Goal: Task Accomplishment & Management: Use online tool/utility

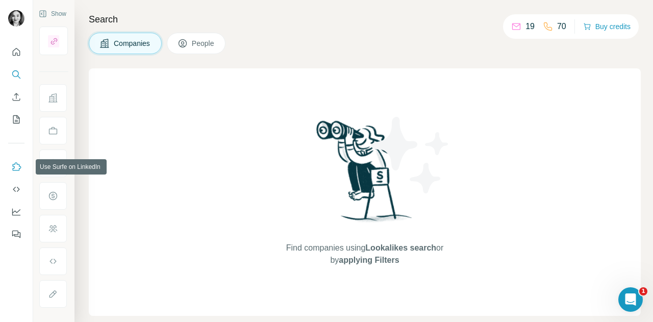
click at [16, 167] on icon "Use Surfe on LinkedIn" at bounding box center [16, 167] width 10 height 10
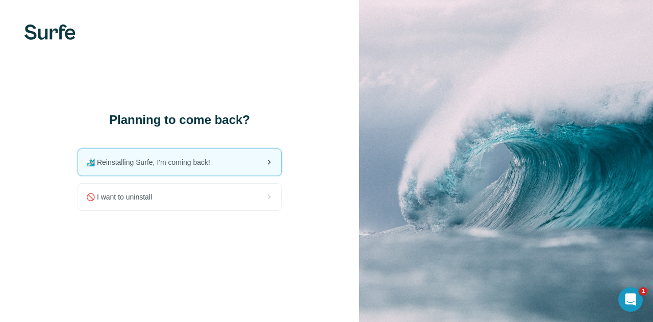
click at [235, 159] on div "🏄🏻‍♂️ Reinstalling Surfe, I'm coming back!" at bounding box center [179, 162] width 203 height 27
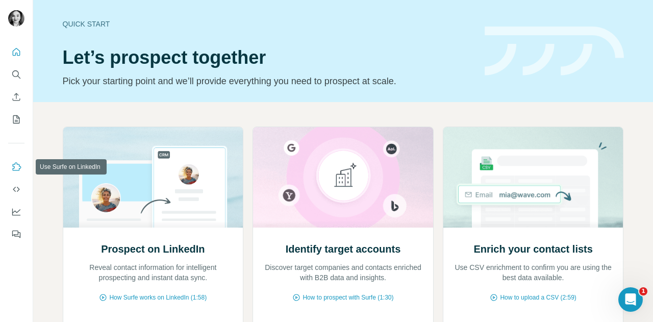
click at [14, 169] on icon "Use Surfe on LinkedIn" at bounding box center [16, 167] width 10 height 10
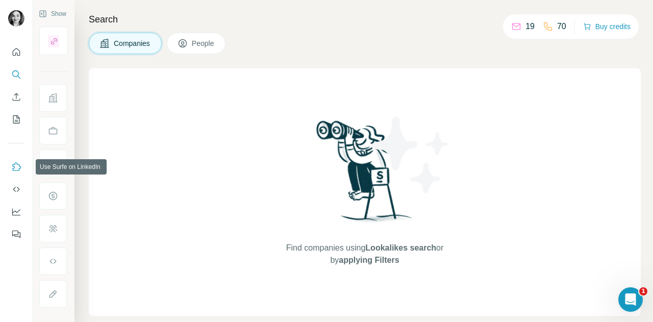
click at [15, 166] on icon "Use Surfe on LinkedIn" at bounding box center [16, 167] width 10 height 10
